Goal: Find specific page/section

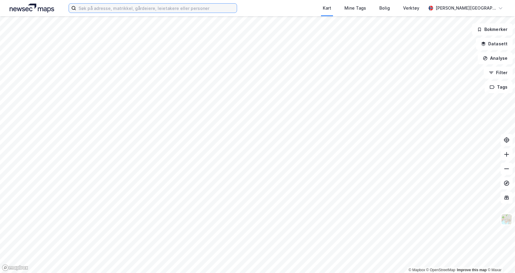
click at [139, 11] on input at bounding box center [156, 8] width 161 height 9
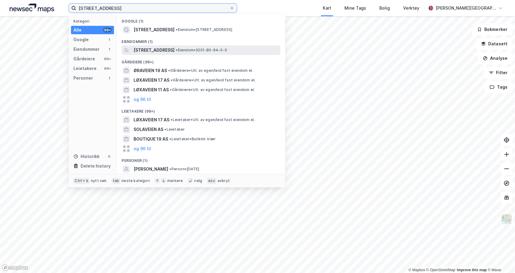
type input "[STREET_ADDRESS]"
click at [160, 50] on span "[STREET_ADDRESS]" at bounding box center [154, 50] width 41 height 7
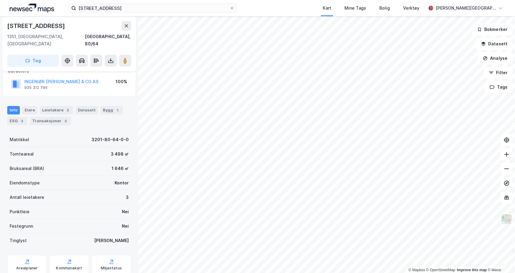
scroll to position [54, 0]
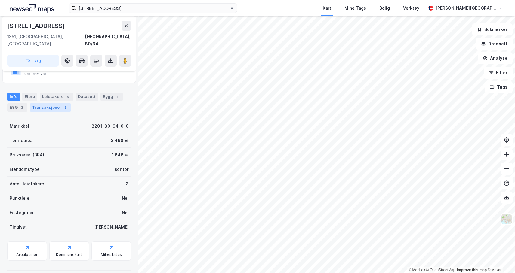
click at [53, 103] on div "Transaksjoner 3" at bounding box center [50, 107] width 41 height 8
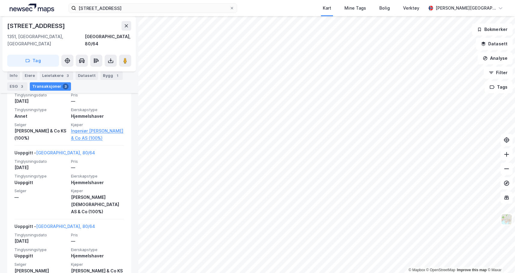
scroll to position [204, 0]
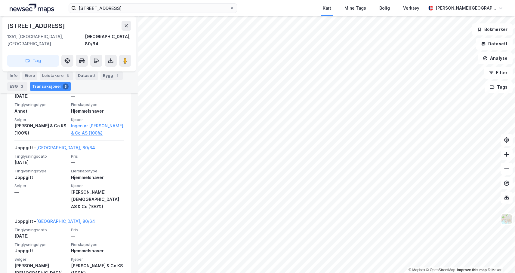
click at [137, 217] on div "© Mapbox © OpenStreetMap Improve this map © [PERSON_NAME] 19 [GEOGRAPHIC_DATA],…" at bounding box center [257, 144] width 515 height 257
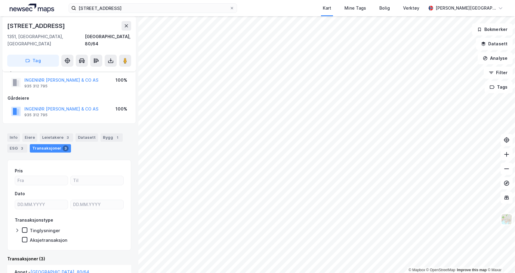
scroll to position [0, 0]
